Goal: Transaction & Acquisition: Subscribe to service/newsletter

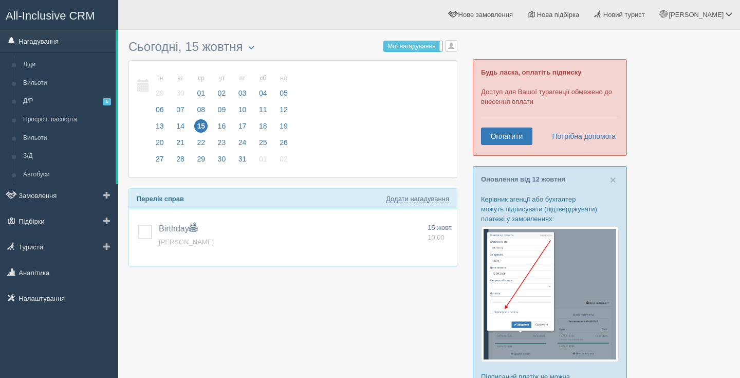
click at [44, 42] on link "Нагадування" at bounding box center [58, 41] width 116 height 23
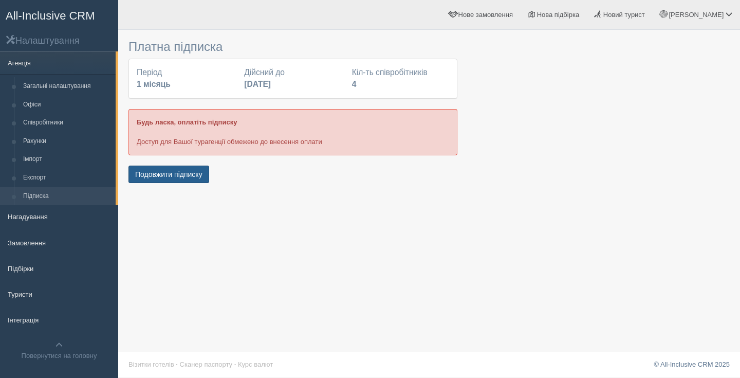
click at [160, 173] on button "Подовжити підписку" at bounding box center [168, 173] width 81 height 17
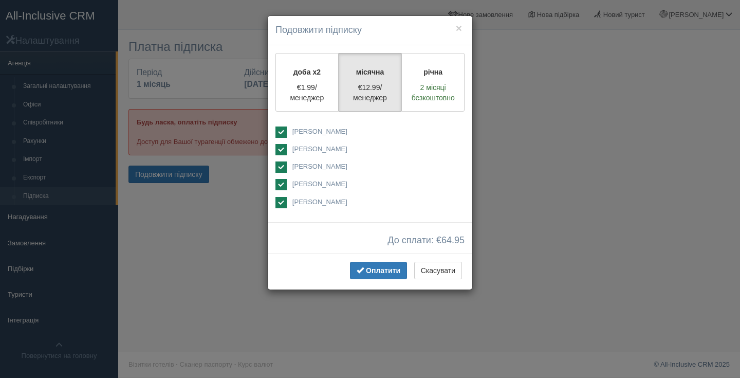
click at [276, 160] on div "[PERSON_NAME] [PERSON_NAME]" at bounding box center [369, 167] width 189 height 83
click at [282, 170] on ins at bounding box center [280, 166] width 11 height 11
checkbox input "false"
click at [373, 270] on span "Оплатити" at bounding box center [383, 270] width 34 height 8
